Goal: Task Accomplishment & Management: Manage account settings

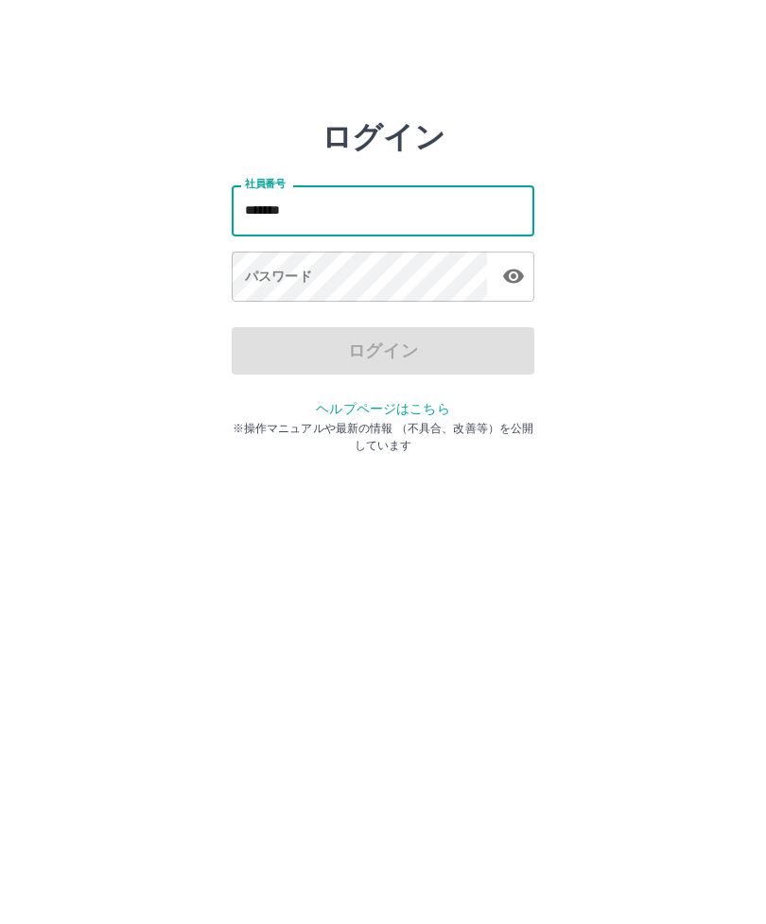
type input "*******"
click at [423, 346] on div "ログイン" at bounding box center [383, 350] width 303 height 47
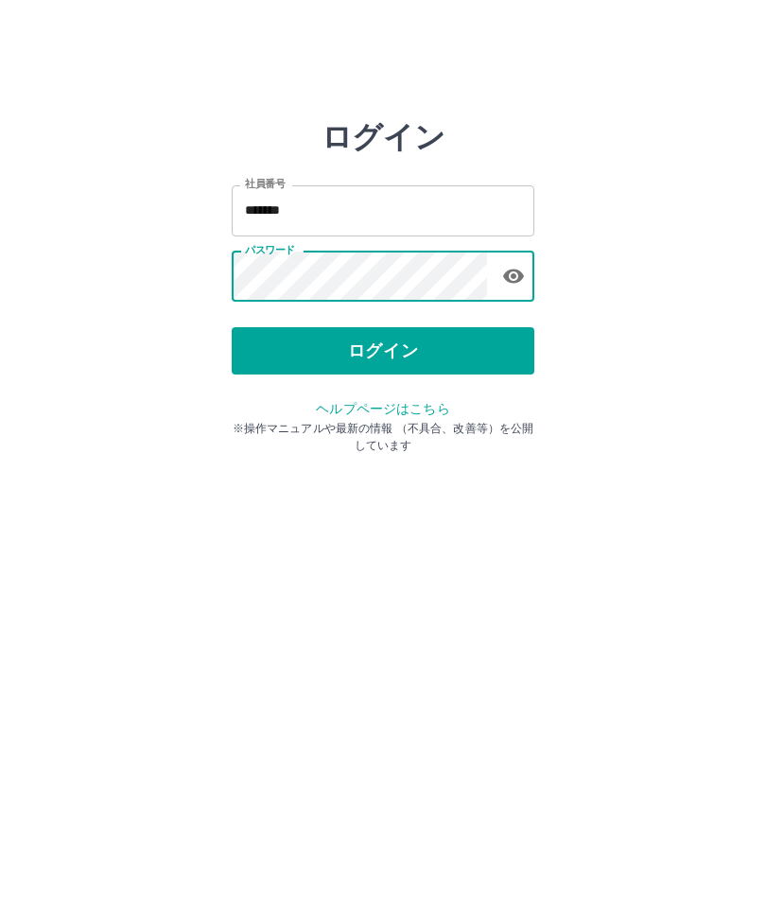
click at [390, 342] on button "ログイン" at bounding box center [383, 350] width 303 height 47
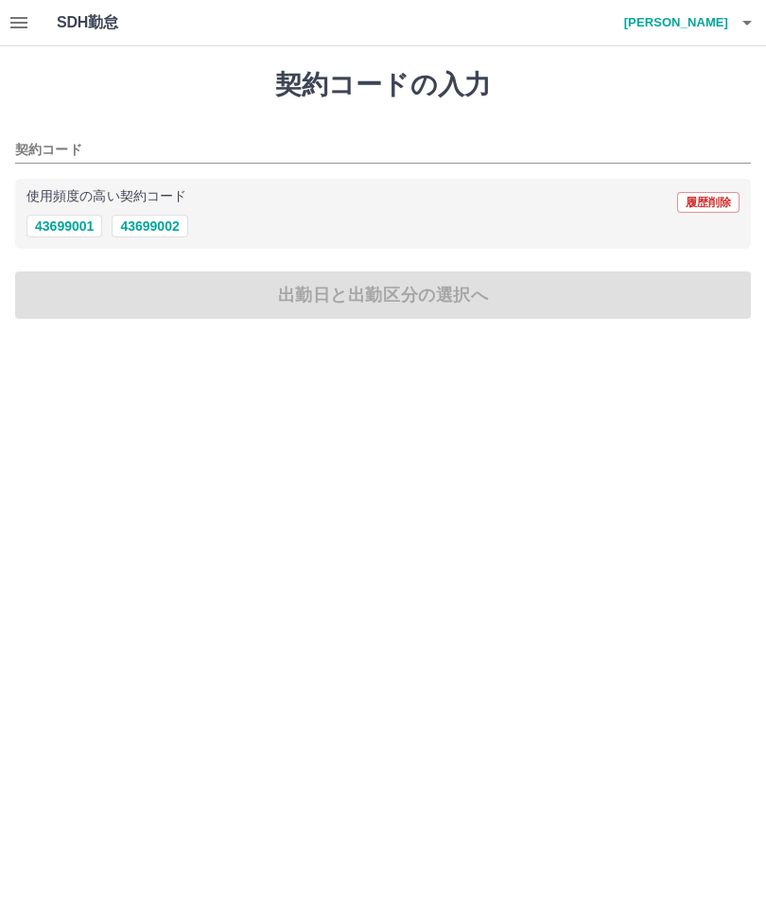
click at [161, 224] on button "43699002" at bounding box center [150, 226] width 76 height 23
type input "********"
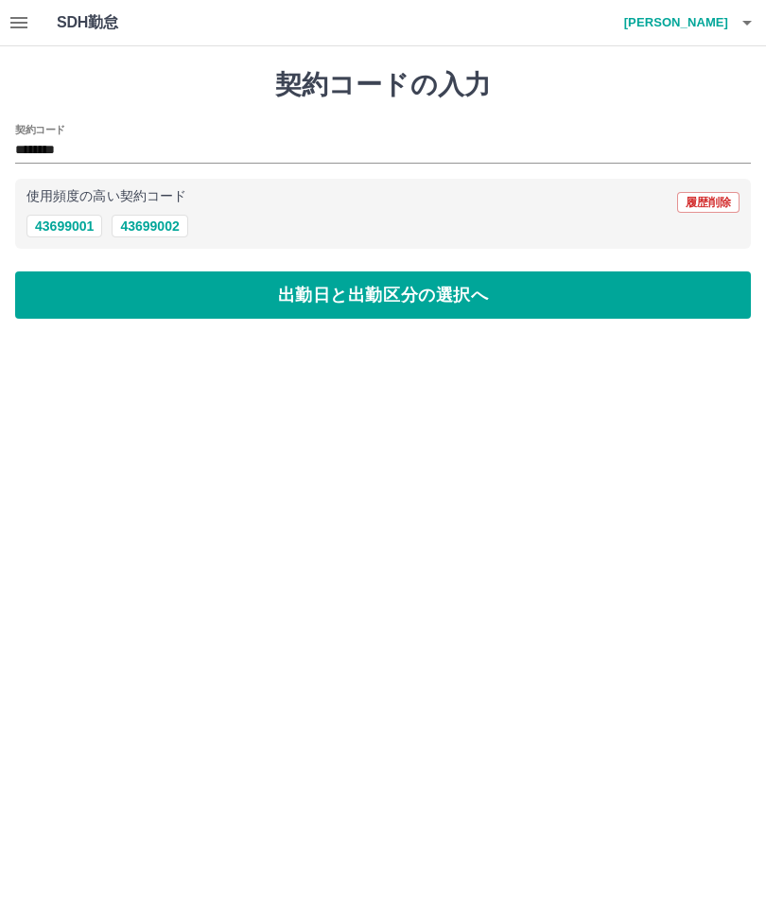
click at [29, 28] on icon "button" at bounding box center [19, 22] width 23 height 23
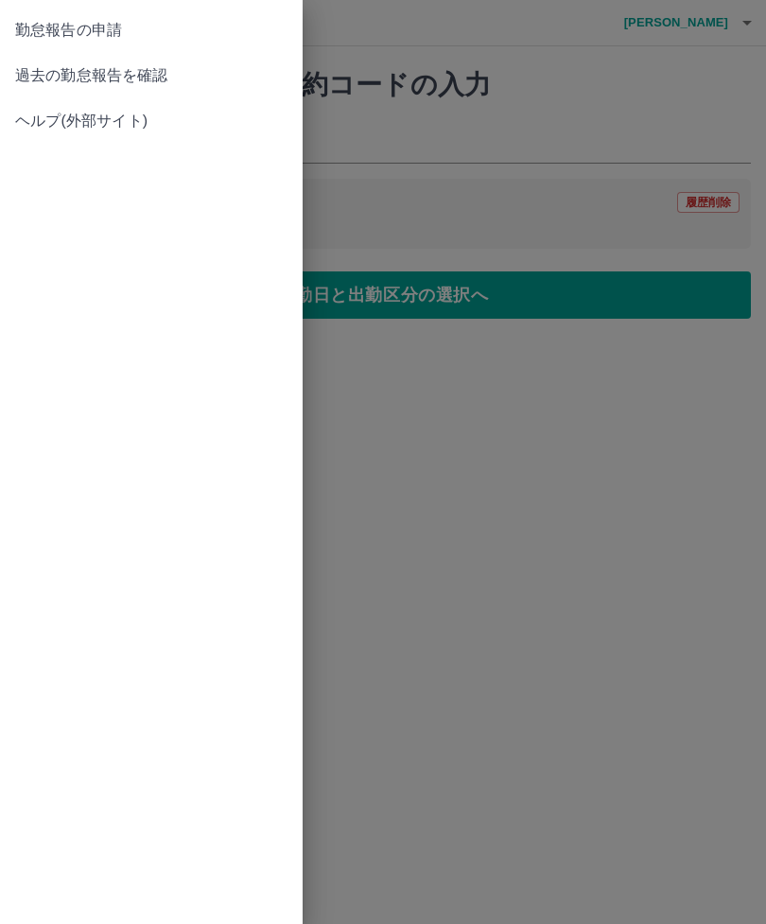
click at [144, 80] on span "過去の勤怠報告を確認" at bounding box center [151, 75] width 272 height 23
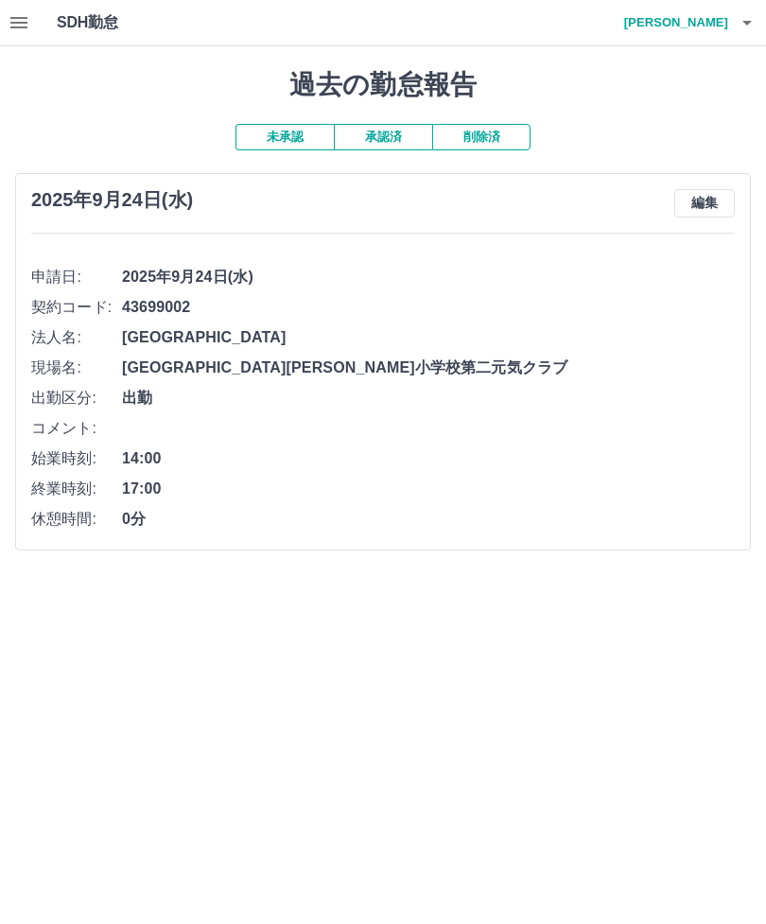
click at [703, 199] on button "編集" at bounding box center [704, 203] width 61 height 28
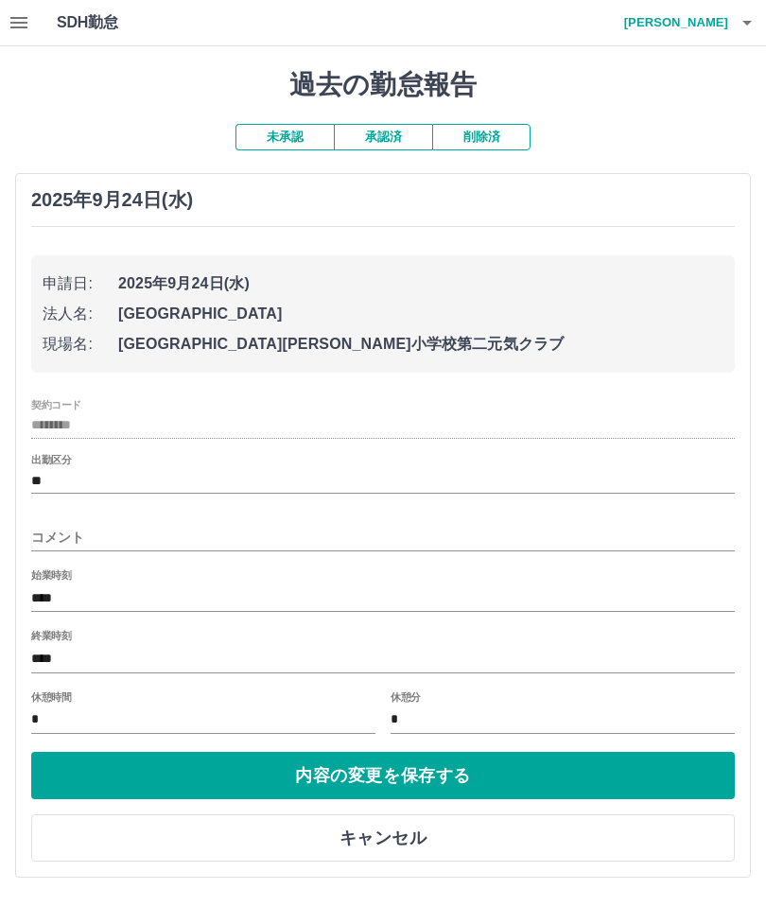
click at [409, 771] on button "内容の変更を保存する" at bounding box center [382, 775] width 703 height 47
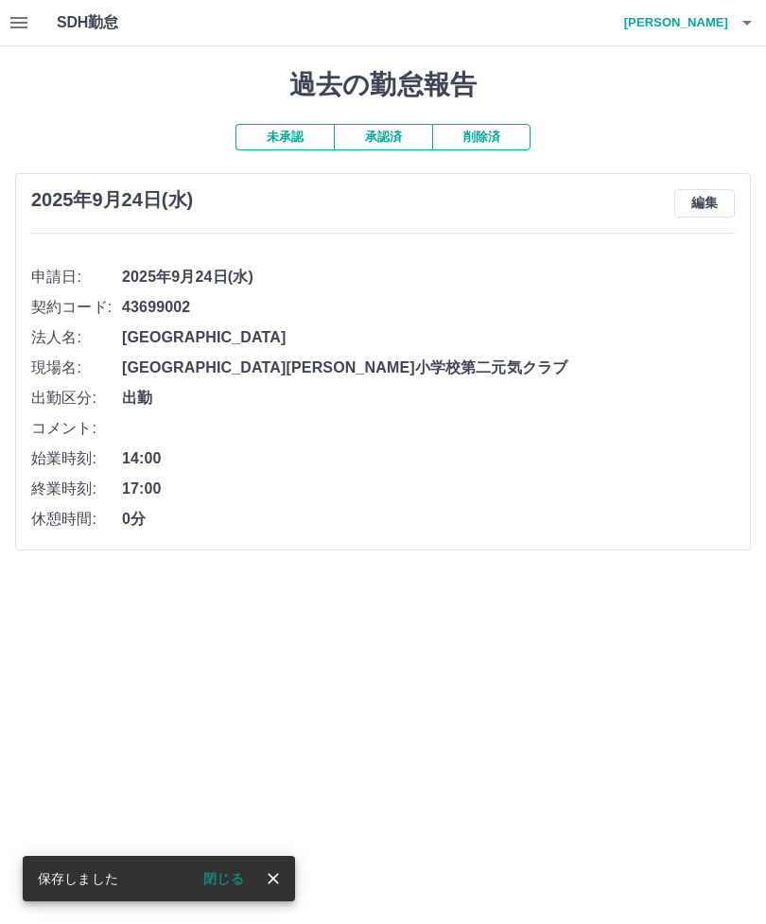
click at [755, 28] on icon "button" at bounding box center [747, 22] width 23 height 23
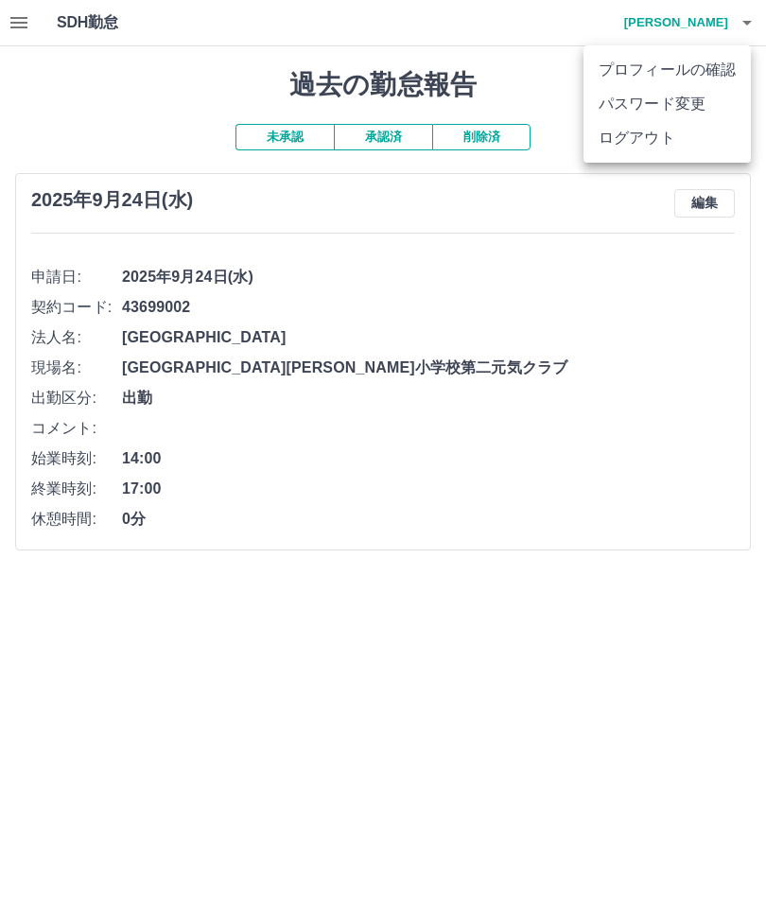
click at [653, 137] on li "ログアウト" at bounding box center [666, 138] width 167 height 34
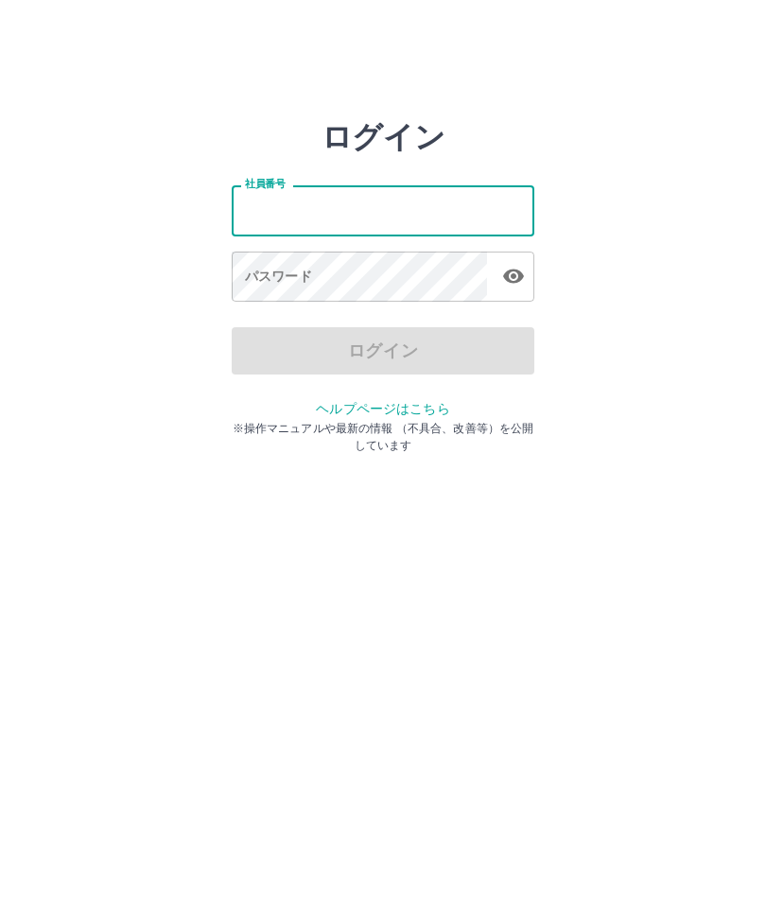
click at [261, 214] on input "社員番号" at bounding box center [383, 210] width 303 height 50
click at [357, 213] on input "社員番号" at bounding box center [383, 210] width 303 height 50
click at [449, 205] on input "社員番号" at bounding box center [383, 210] width 303 height 50
click at [370, 216] on input "社員番号" at bounding box center [383, 210] width 303 height 50
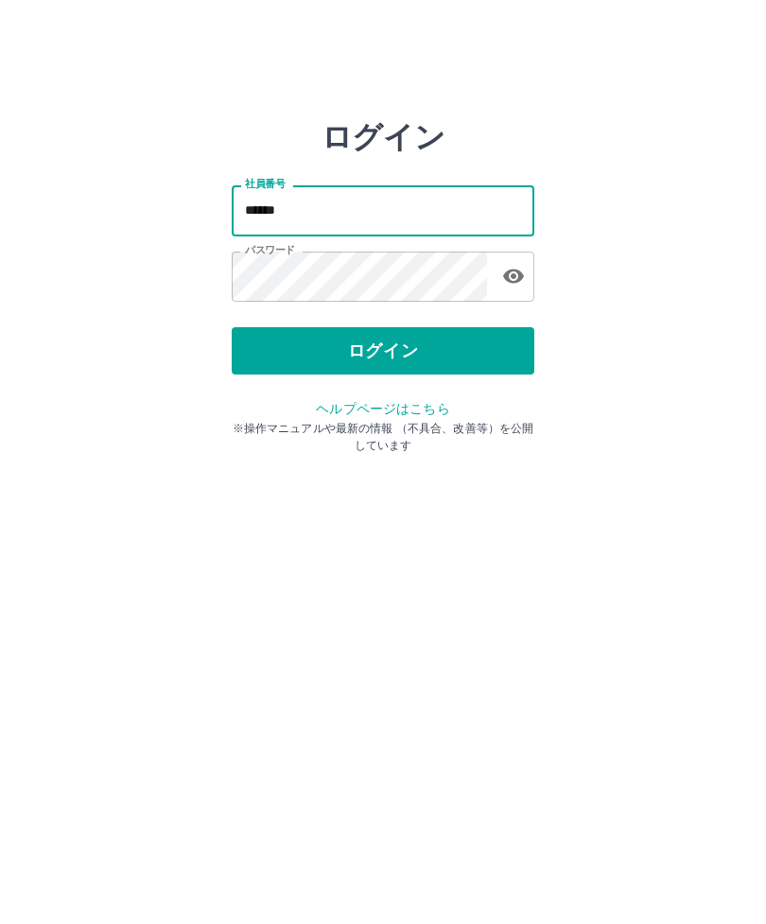
click at [269, 212] on input "*****" at bounding box center [383, 210] width 303 height 50
click at [268, 211] on input "*****" at bounding box center [383, 210] width 303 height 50
type input "*"
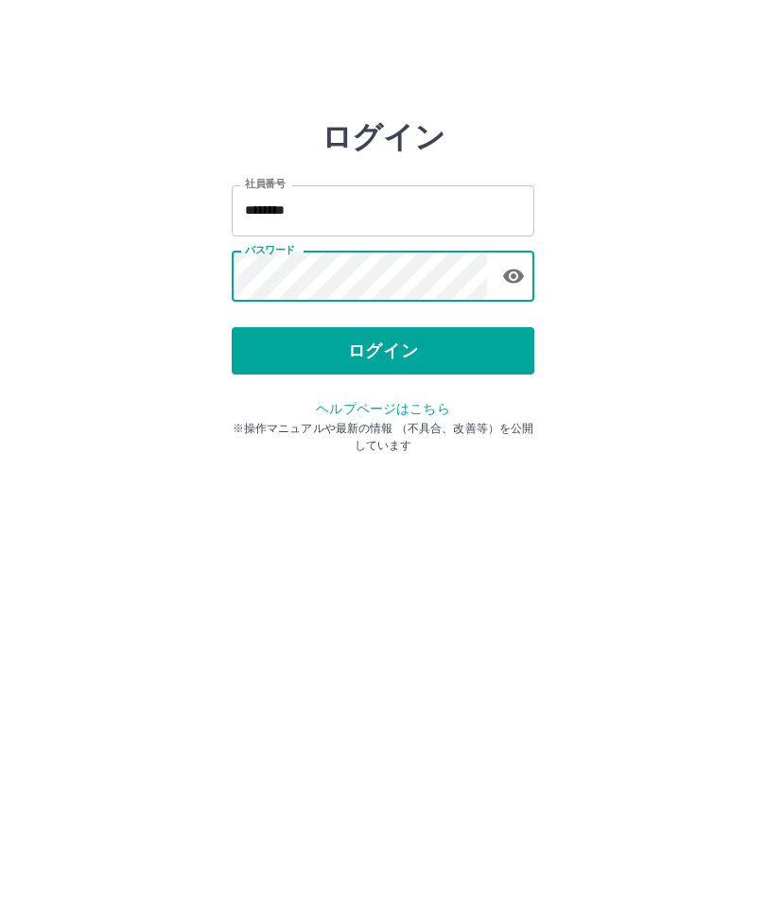
click at [411, 361] on button "ログイン" at bounding box center [383, 350] width 303 height 47
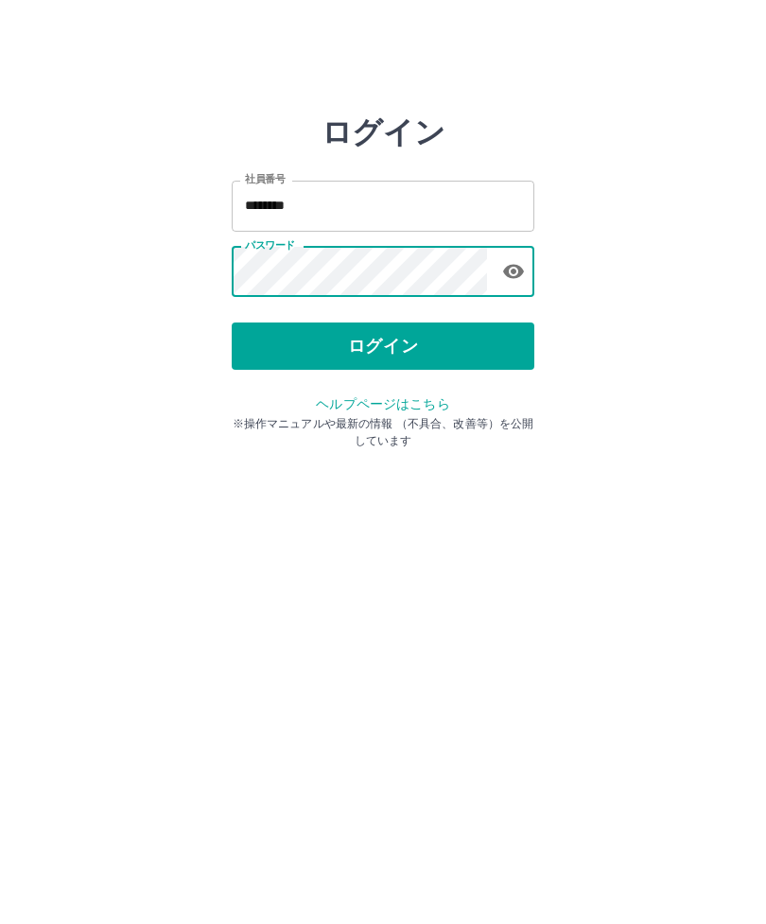
click at [408, 350] on button "ログイン" at bounding box center [383, 350] width 303 height 47
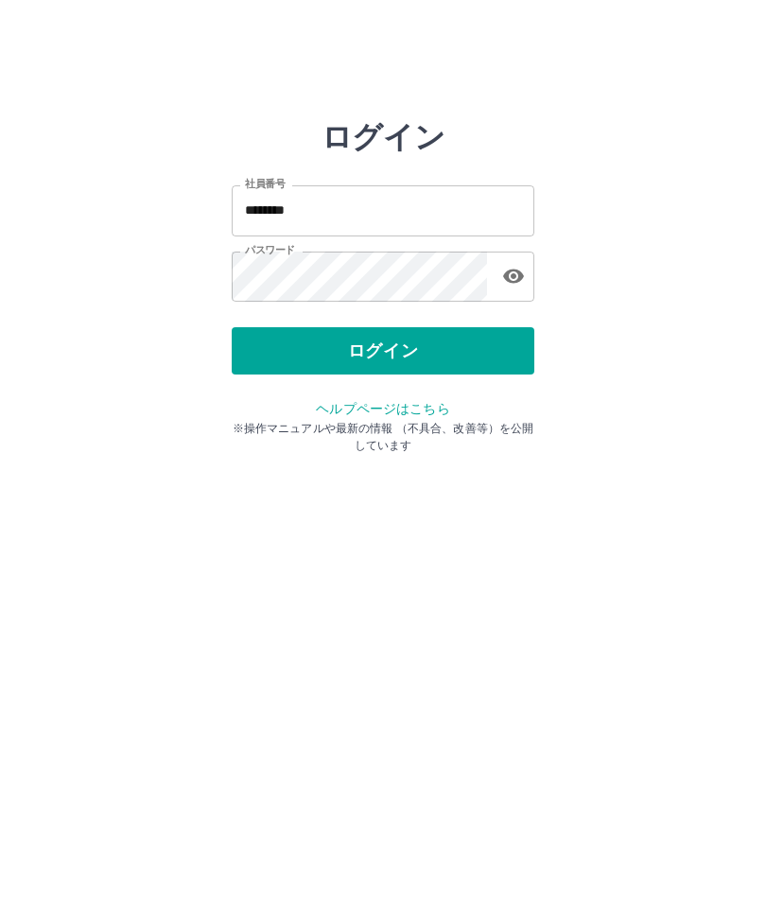
click at [518, 275] on icon "button" at bounding box center [513, 276] width 21 height 14
click at [360, 350] on button "ログイン" at bounding box center [383, 350] width 303 height 47
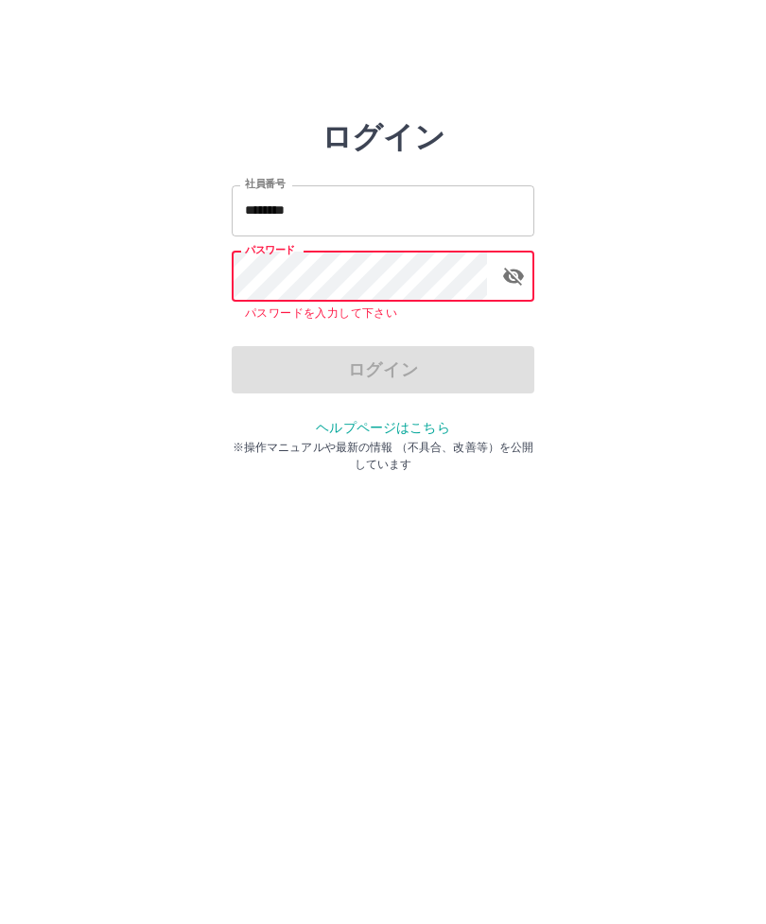
click at [289, 222] on input "*******" at bounding box center [383, 210] width 303 height 50
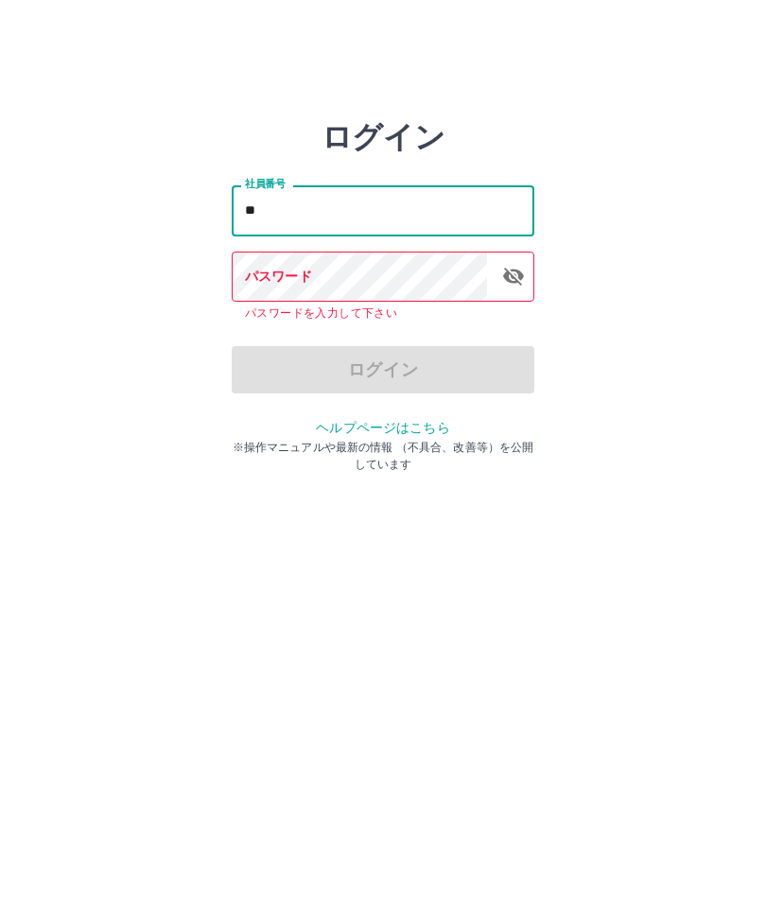
type input "*"
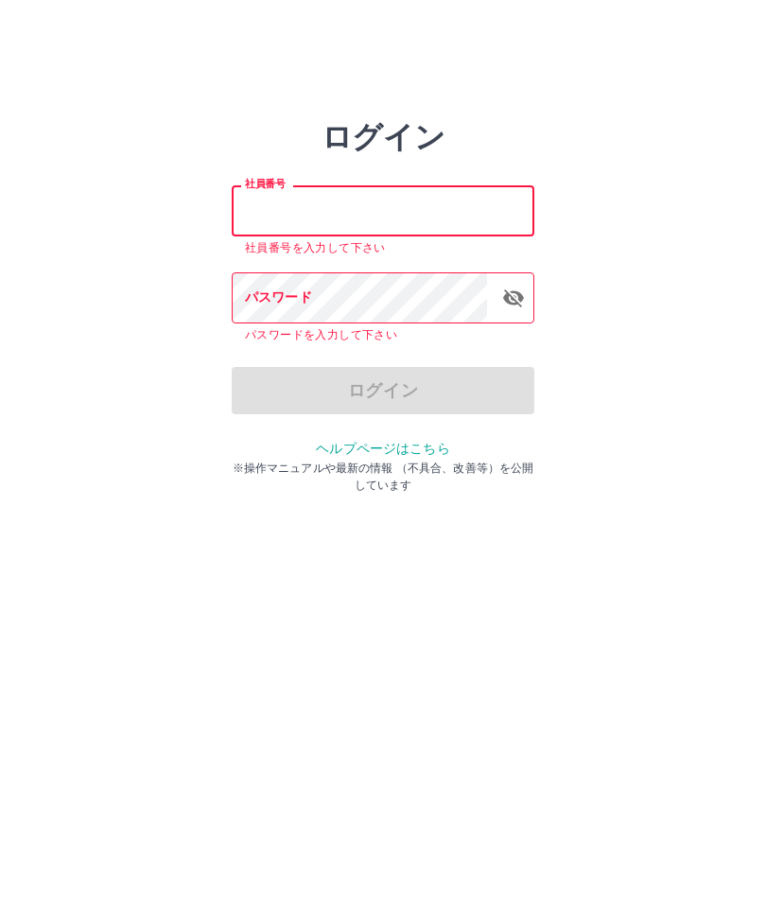
type input "*"
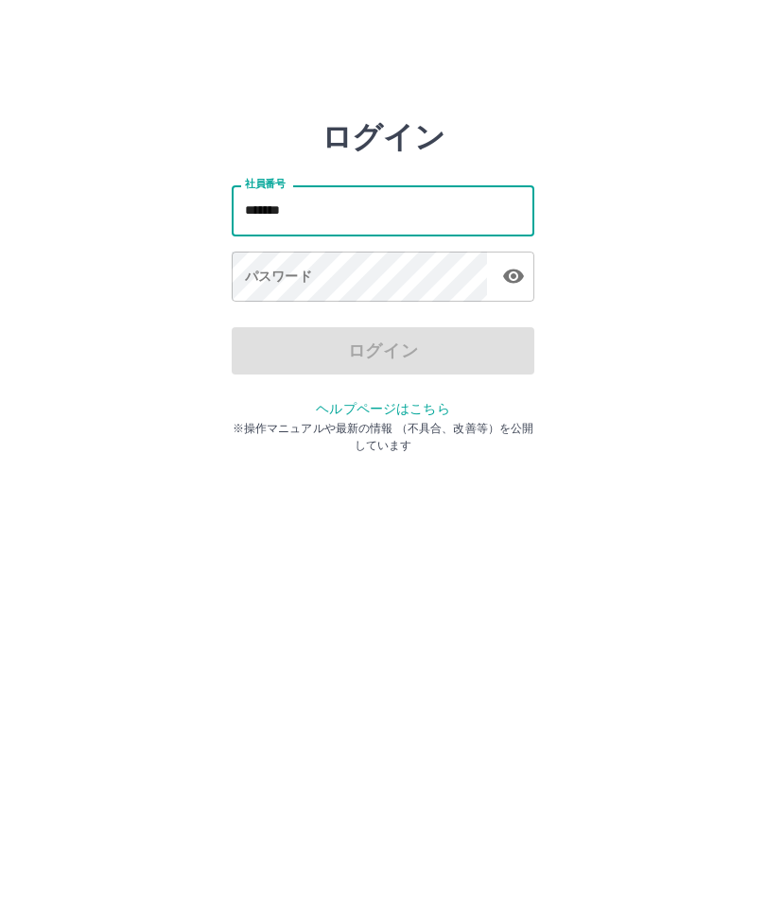
type input "*******"
click at [260, 280] on div "パスワード パスワード" at bounding box center [383, 278] width 303 height 53
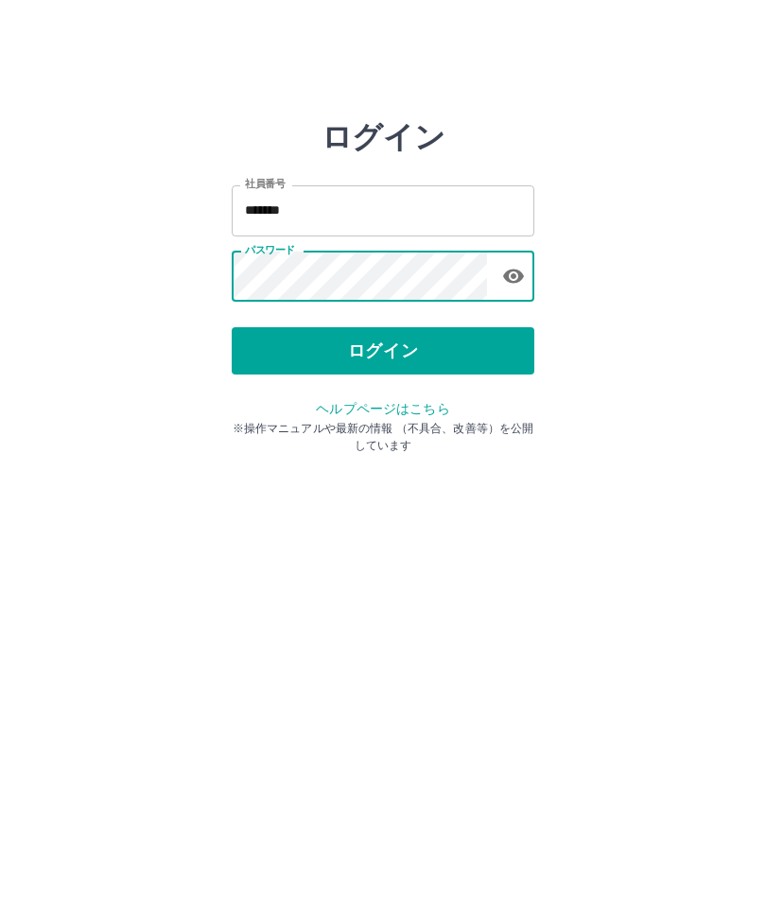
click at [397, 361] on button "ログイン" at bounding box center [383, 350] width 303 height 47
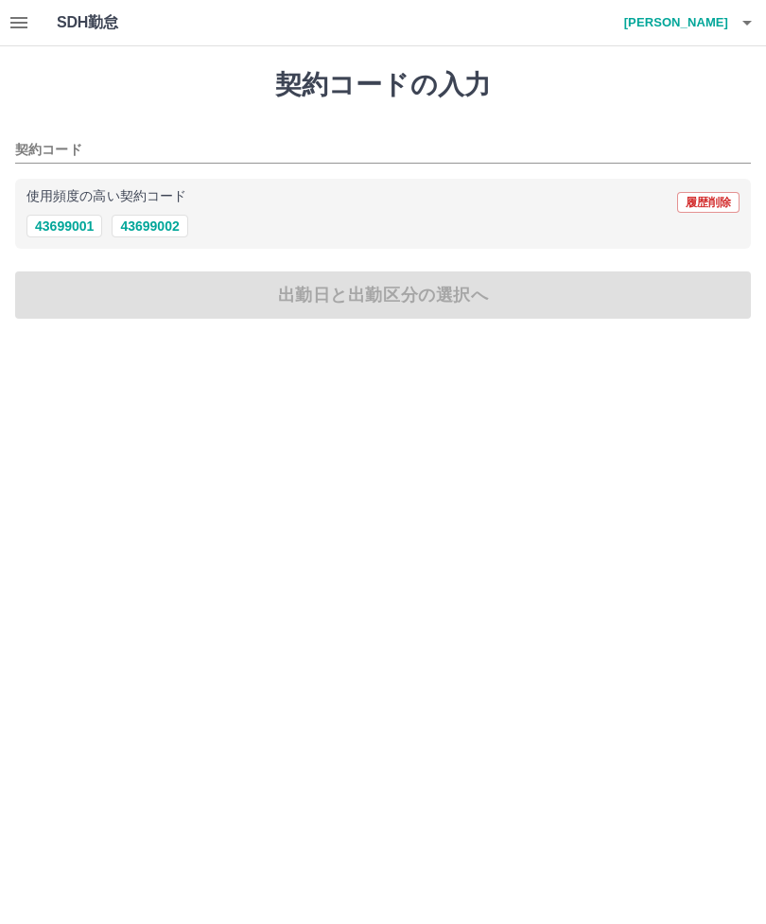
click at [14, 15] on icon "button" at bounding box center [19, 22] width 23 height 23
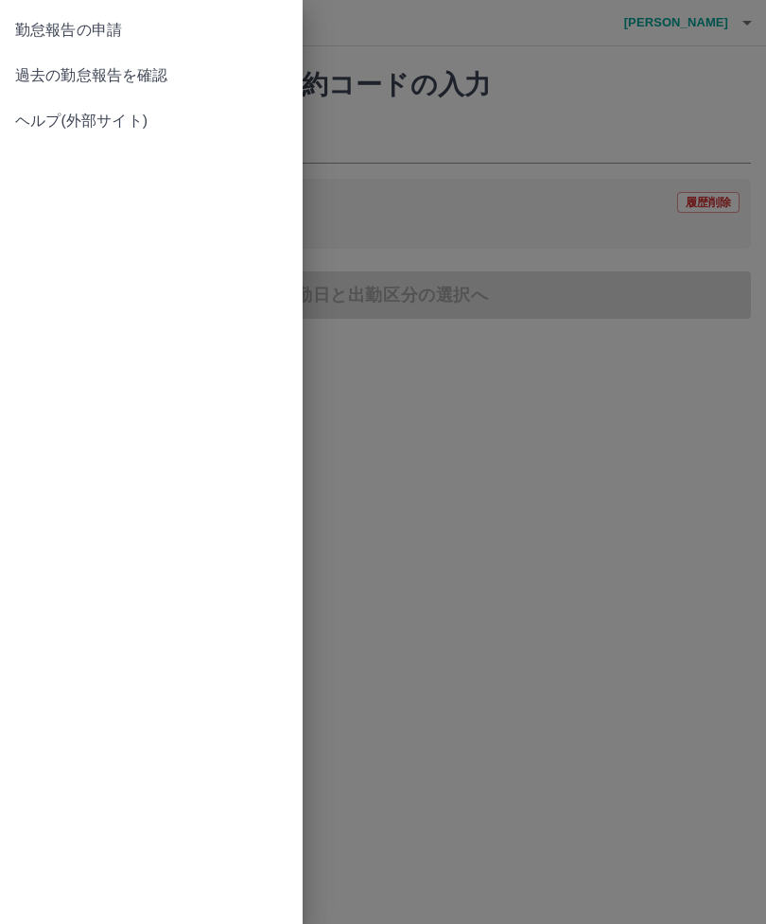
click at [179, 60] on link "過去の勤怠報告を確認" at bounding box center [151, 75] width 303 height 45
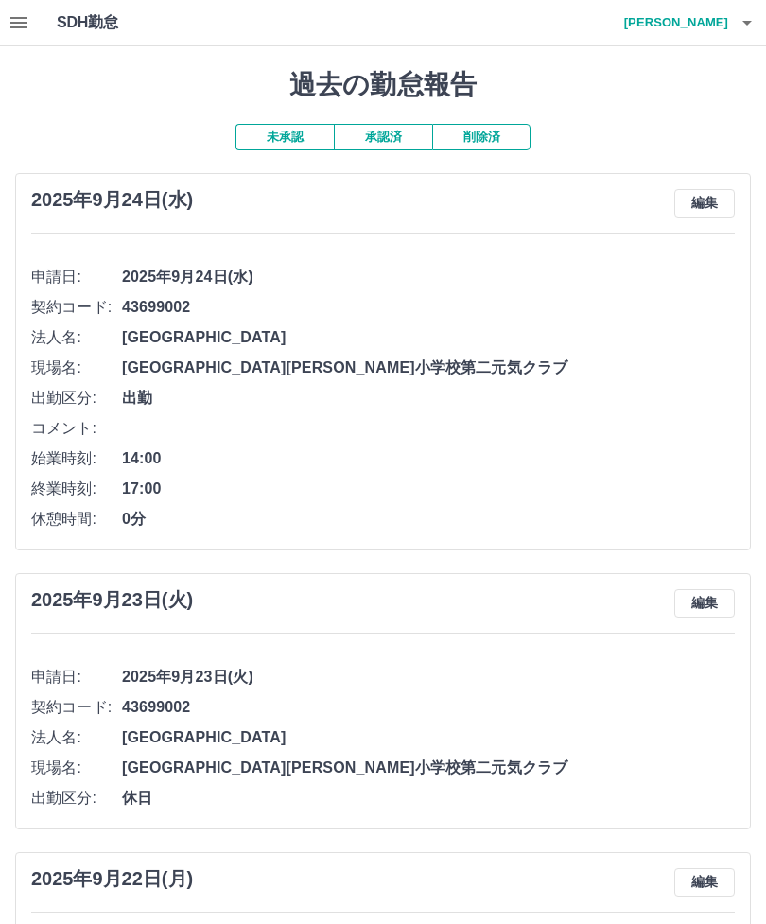
click at [720, 195] on button "編集" at bounding box center [704, 203] width 61 height 28
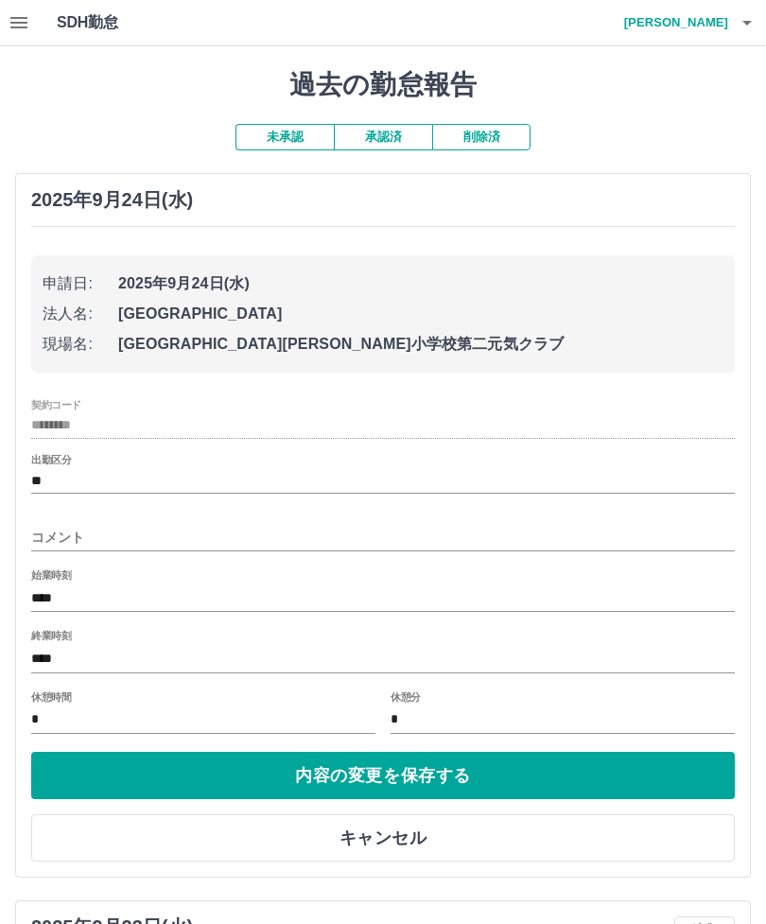
click at [395, 780] on button "内容の変更を保存する" at bounding box center [382, 775] width 703 height 47
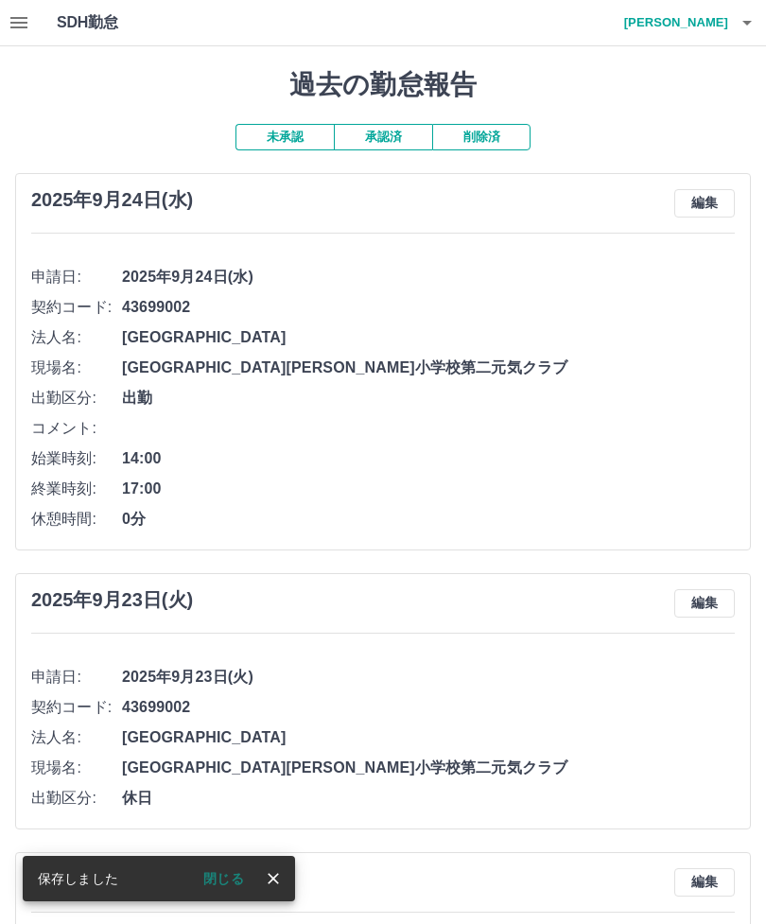
click at [280, 881] on icon "close" at bounding box center [273, 878] width 19 height 19
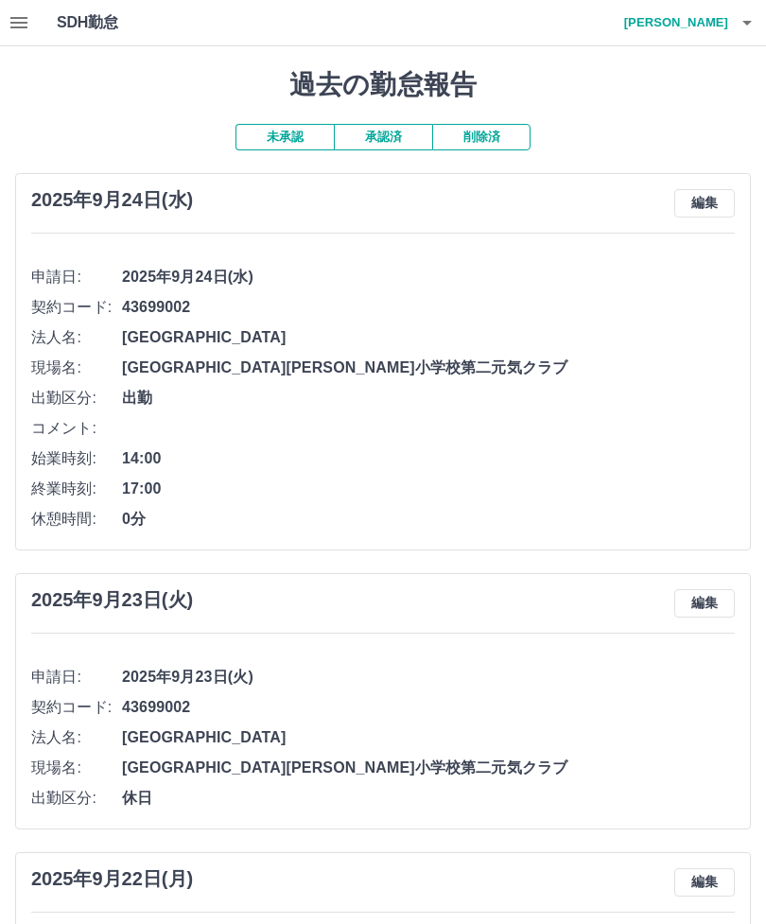
click at [762, 16] on button "button" at bounding box center [747, 22] width 38 height 45
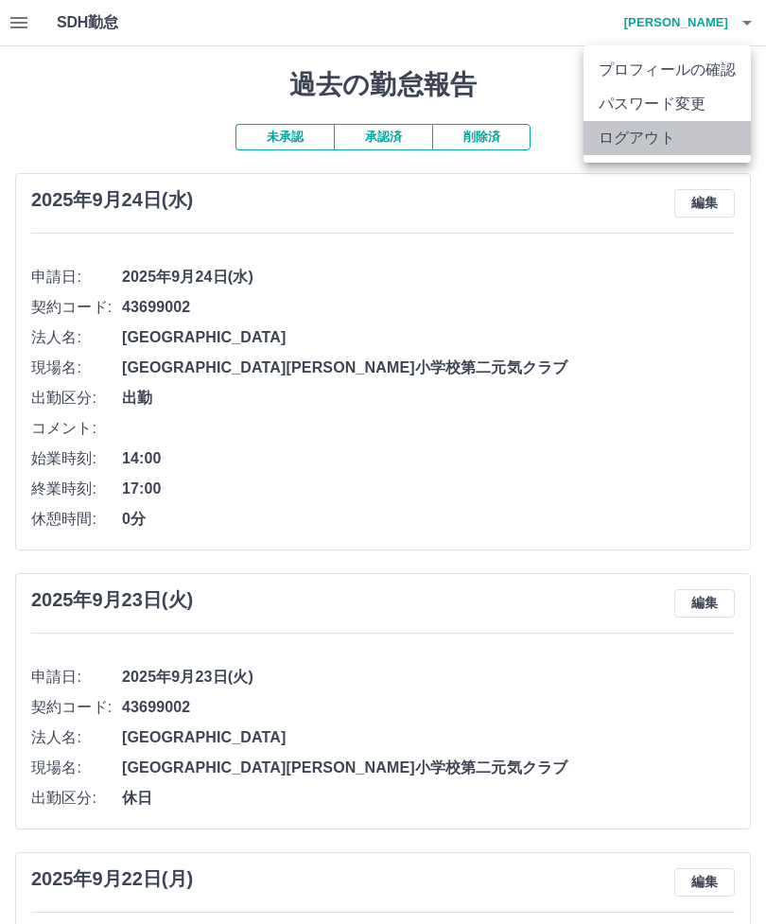
click at [667, 149] on li "ログアウト" at bounding box center [666, 138] width 167 height 34
